Goal: Transaction & Acquisition: Book appointment/travel/reservation

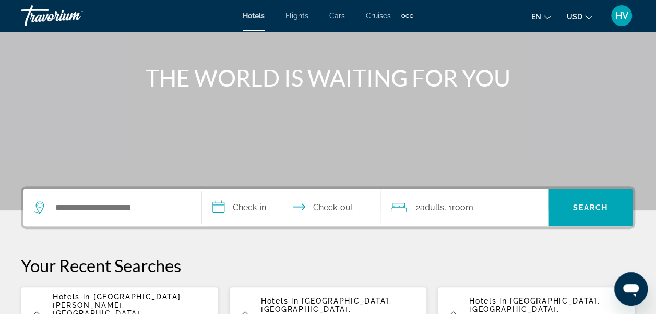
scroll to position [157, 0]
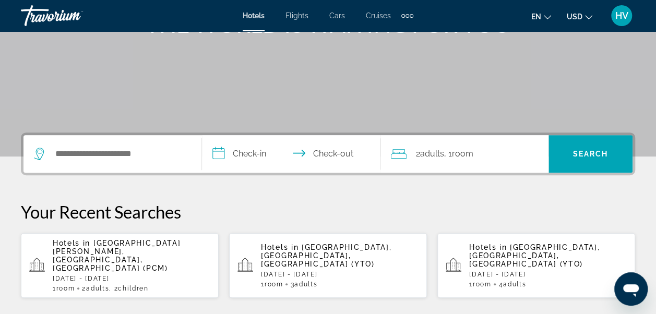
click at [133, 255] on div "Hotels in [GEOGRAPHIC_DATA][PERSON_NAME], [GEOGRAPHIC_DATA], [GEOGRAPHIC_DATA] …" at bounding box center [132, 265] width 158 height 53
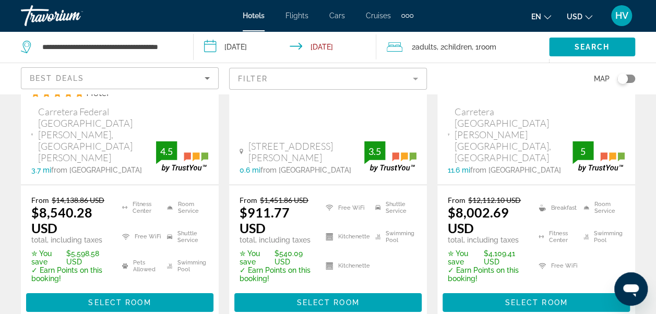
scroll to position [1722, 0]
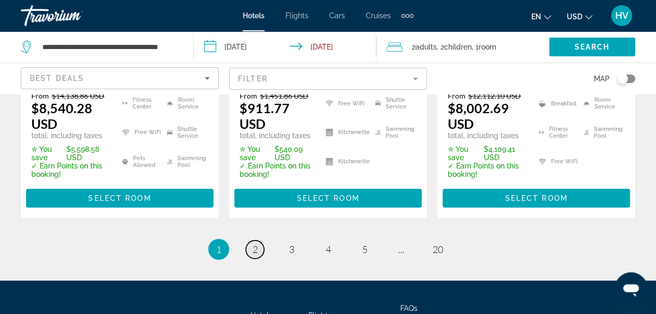
click at [255, 244] on span "2" at bounding box center [255, 249] width 5 height 11
